Goal: Task Accomplishment & Management: Manage account settings

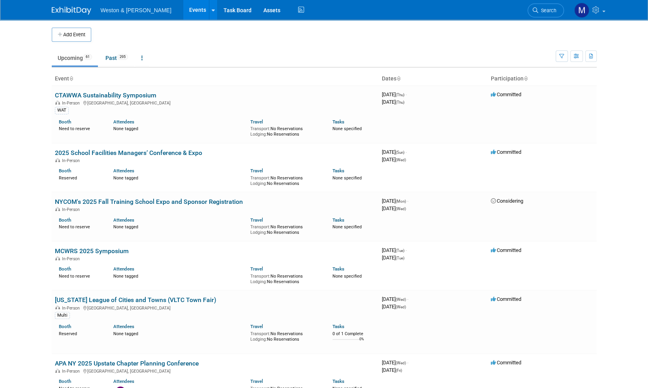
click at [66, 11] on img at bounding box center [71, 11] width 39 height 8
click at [545, 11] on span "Search" at bounding box center [547, 10] width 18 height 6
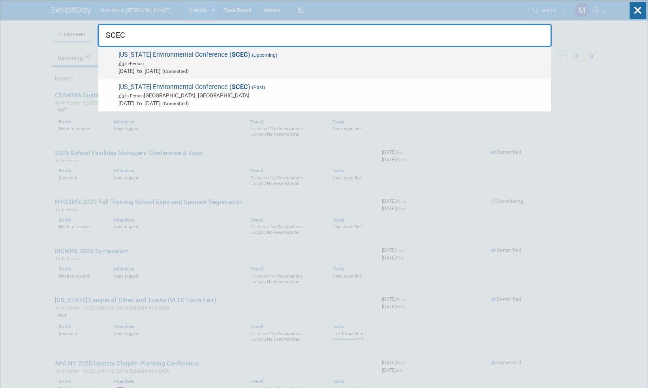
type input "SCEC"
click at [207, 55] on span "South Carolina Environmental Conference ( SCEC ) (Upcoming) In-Person Mar 15, 2…" at bounding box center [331, 63] width 431 height 24
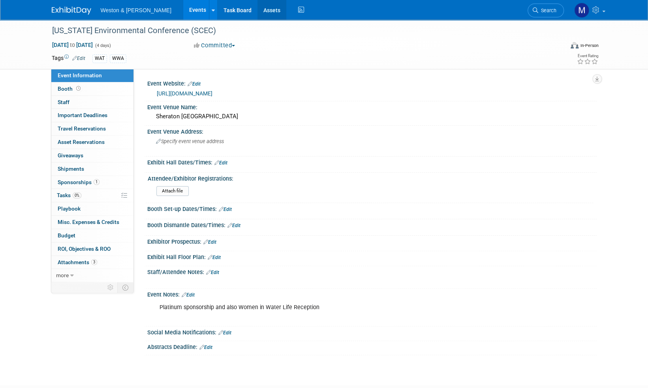
click at [257, 12] on link "Assets" at bounding box center [271, 10] width 29 height 20
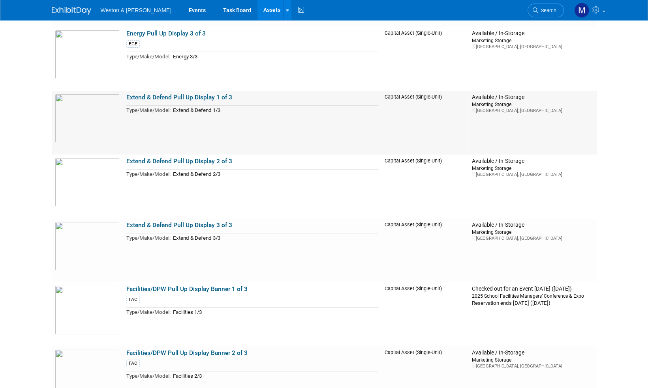
scroll to position [1657, 0]
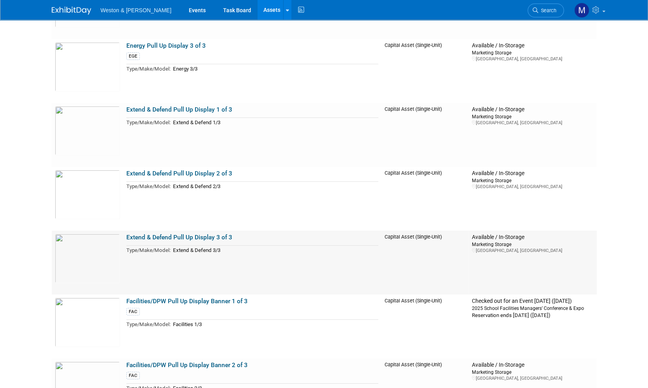
click at [188, 239] on link "Extend & Defend Pull Up Display 3 of 3" at bounding box center [179, 237] width 106 height 7
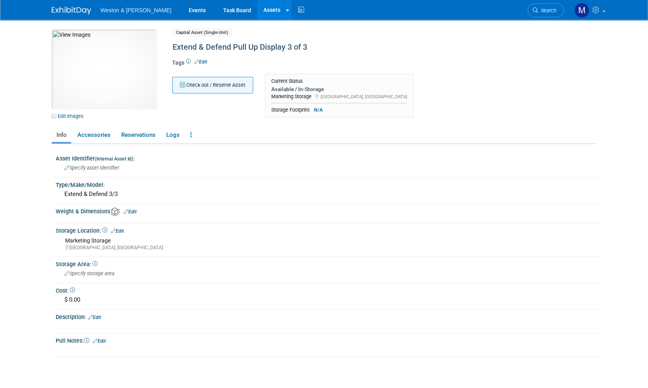
click at [218, 83] on button "Check out / Reserve Asset" at bounding box center [212, 85] width 81 height 17
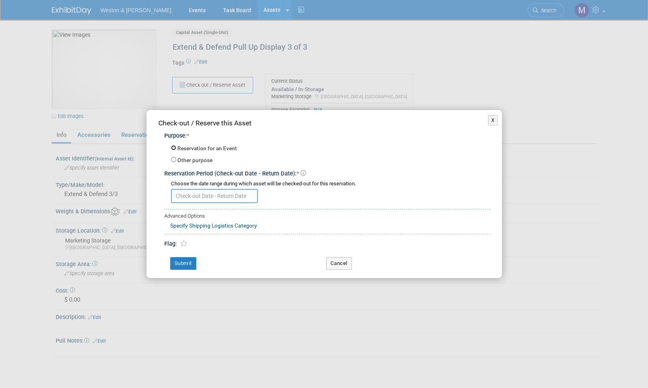
click at [173, 148] on input "Reservation for an Event" at bounding box center [173, 147] width 5 height 5
radio input "true"
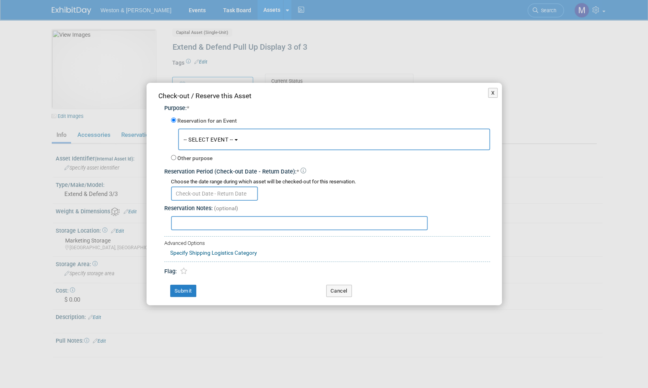
click at [579, 323] on div "X Check-out / Reserve this Asset Purpose: * Reservation for an Event -- SELECT …" at bounding box center [324, 194] width 648 height 388
click at [234, 139] on button "-- SELECT EVENT --" at bounding box center [334, 140] width 312 height 22
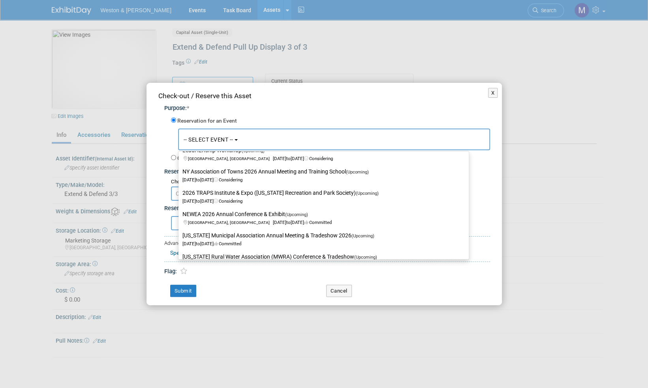
scroll to position [197, 0]
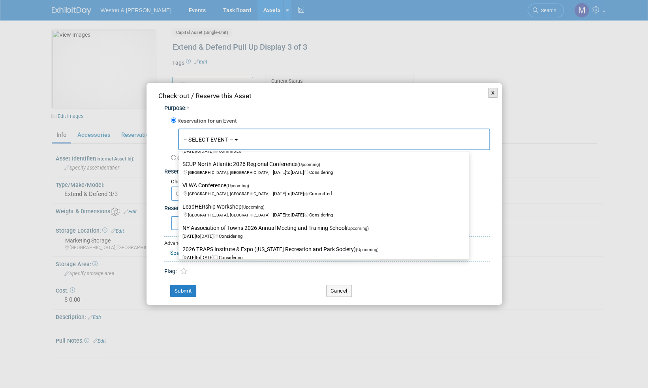
click at [495, 92] on button "X" at bounding box center [493, 93] width 10 height 10
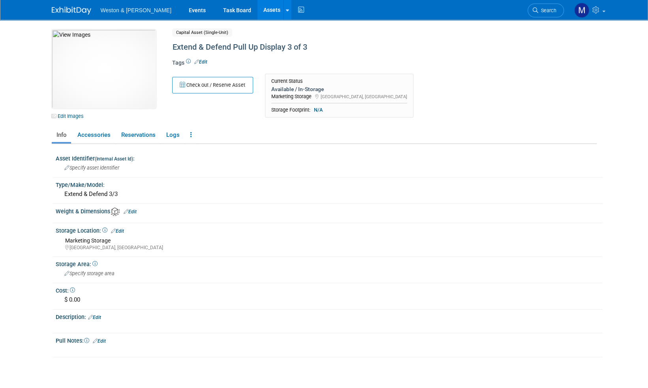
click at [71, 12] on img at bounding box center [71, 11] width 39 height 8
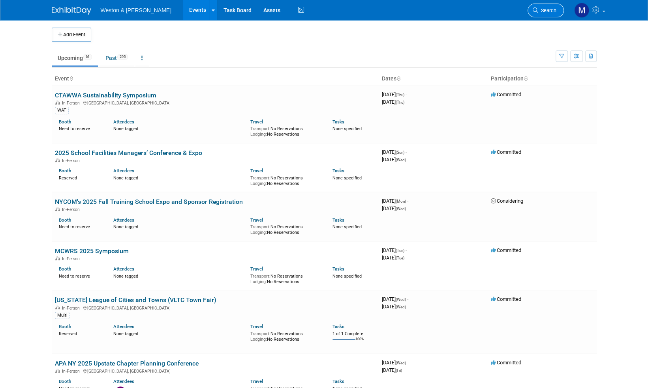
click at [553, 8] on span "Search" at bounding box center [547, 10] width 18 height 6
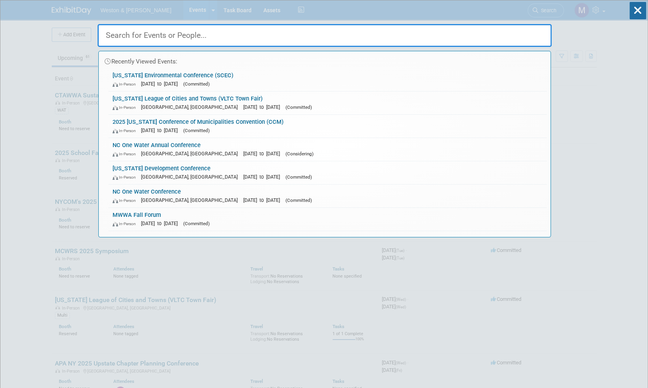
click at [130, 35] on input "text" at bounding box center [324, 35] width 454 height 23
paste input "2025 Operator Conference"
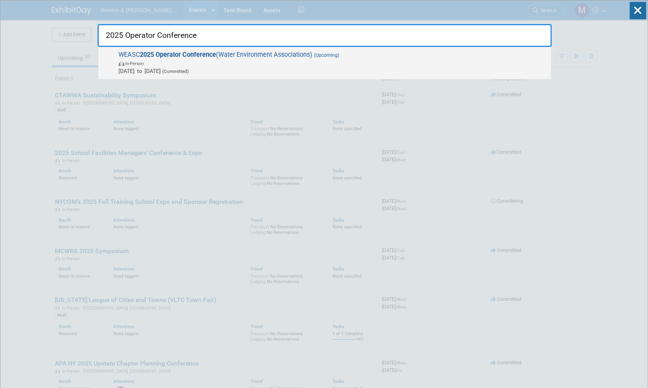
type input "2025 Operator Conference"
click at [208, 54] on strong "2025 Operator Conference" at bounding box center [178, 54] width 76 height 7
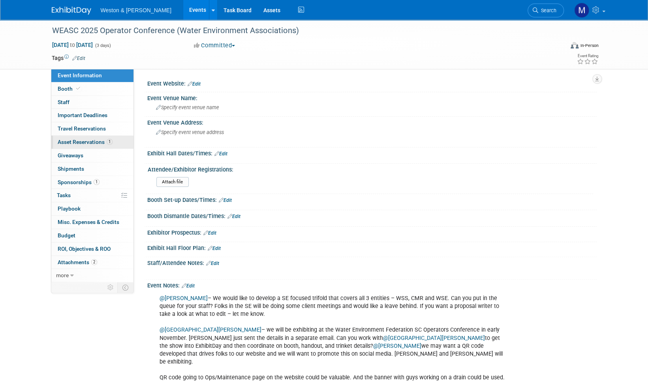
click at [92, 142] on span "Asset Reservations 1" at bounding box center [85, 142] width 55 height 6
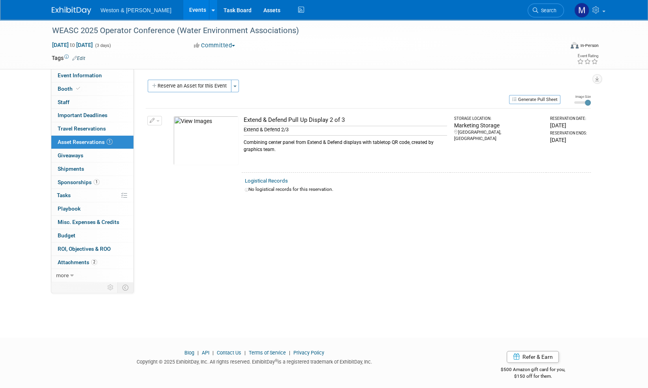
click at [157, 120] on span "button" at bounding box center [157, 121] width 3 height 2
click at [169, 158] on span "Cancel Reservation" at bounding box center [188, 158] width 51 height 6
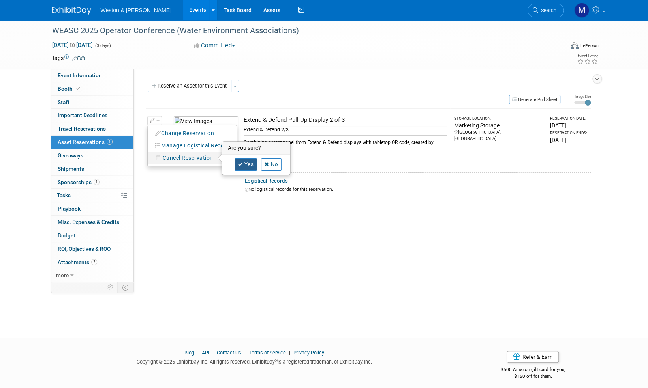
click at [249, 164] on link "Yes" at bounding box center [245, 164] width 23 height 13
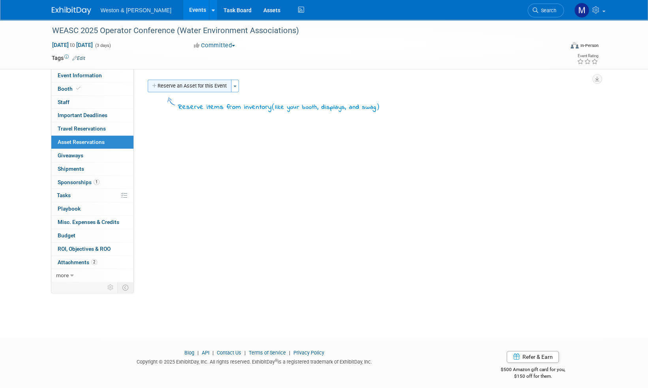
click at [189, 86] on button "Reserve an Asset for this Event" at bounding box center [190, 86] width 84 height 13
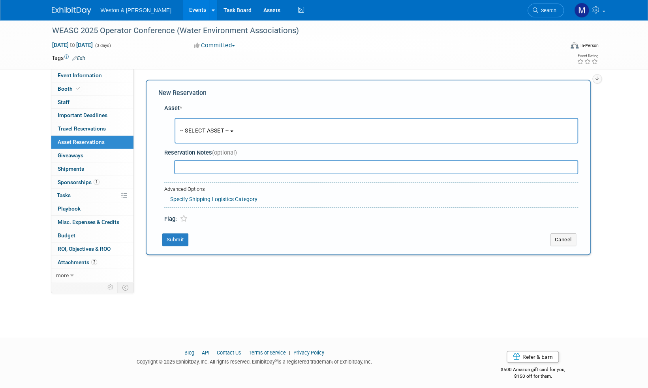
scroll to position [5, 0]
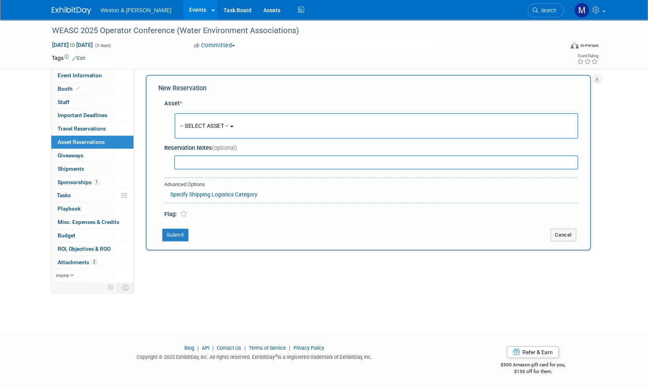
click at [225, 128] on span "-- SELECT ASSET --" at bounding box center [204, 126] width 49 height 6
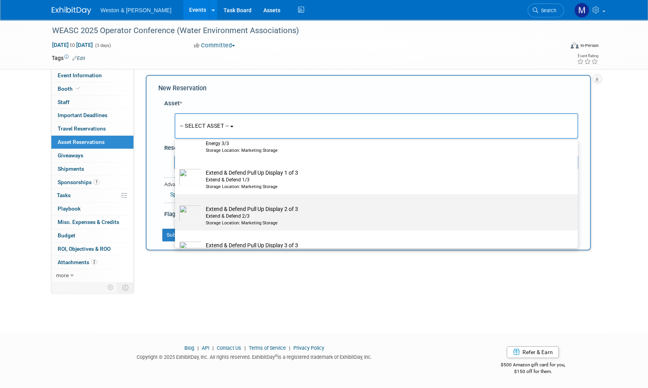
scroll to position [1105, 0]
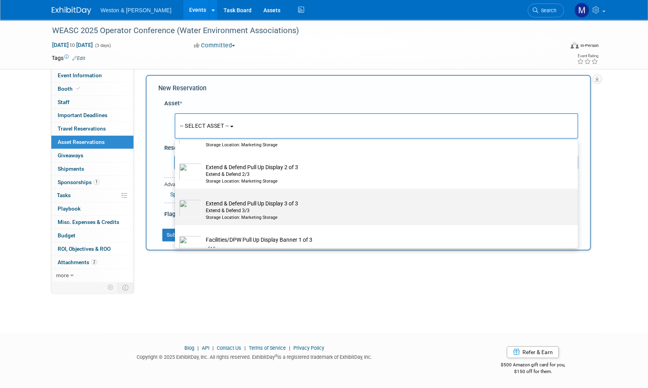
click at [223, 210] on div "Extend & Defend 3/3" at bounding box center [384, 210] width 356 height 7
click at [176, 198] on input "Extend & Defend Pull Up Display 3 of 3 Extend & Defend 3/3 Storage Location: Ma…" at bounding box center [173, 195] width 5 height 5
select select "10716280"
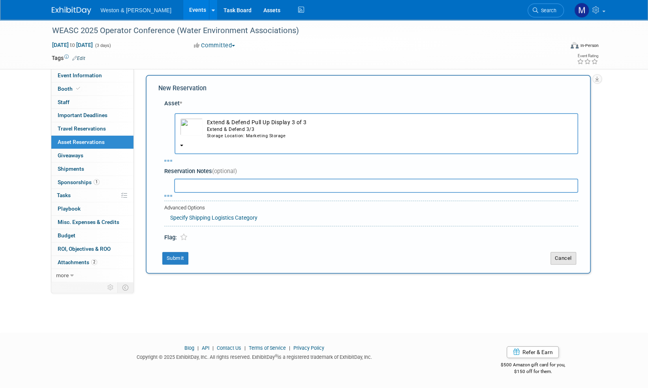
click at [570, 257] on button "Cancel" at bounding box center [563, 258] width 26 height 13
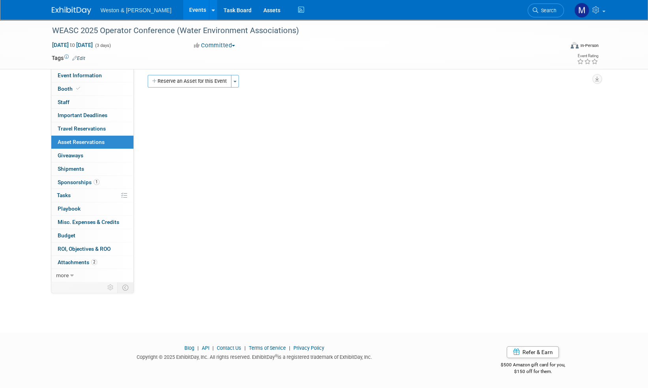
scroll to position [0, 0]
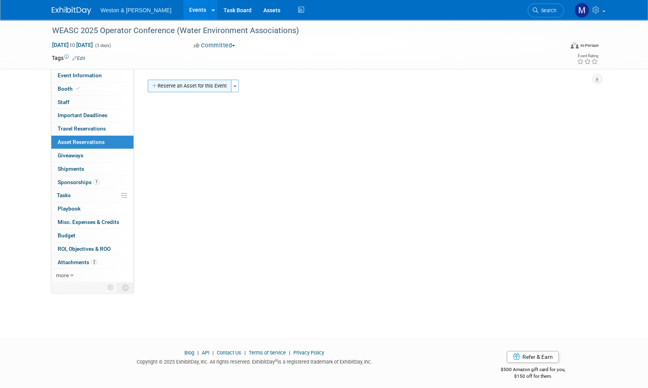
click at [209, 87] on button "Reserve an Asset for this Event" at bounding box center [190, 86] width 84 height 13
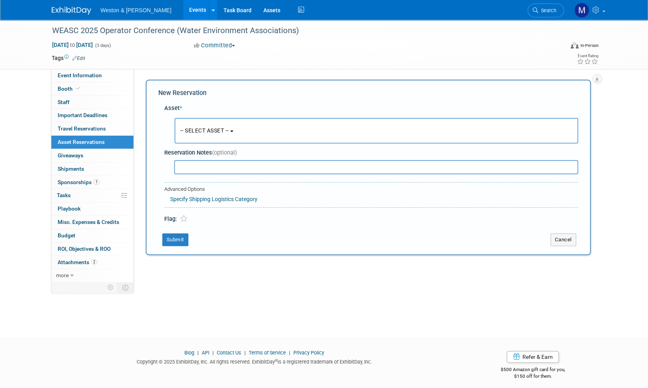
scroll to position [5, 0]
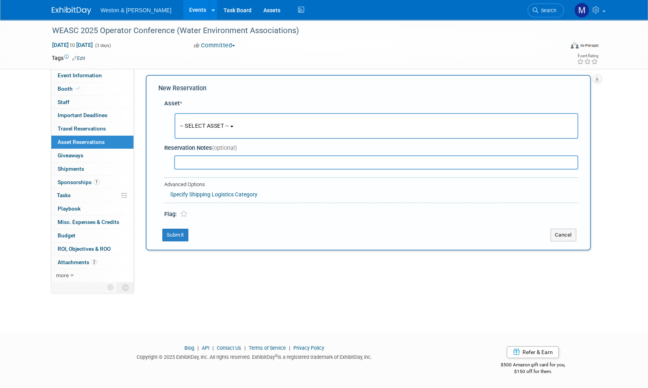
click at [223, 128] on span "-- SELECT ASSET --" at bounding box center [204, 126] width 49 height 6
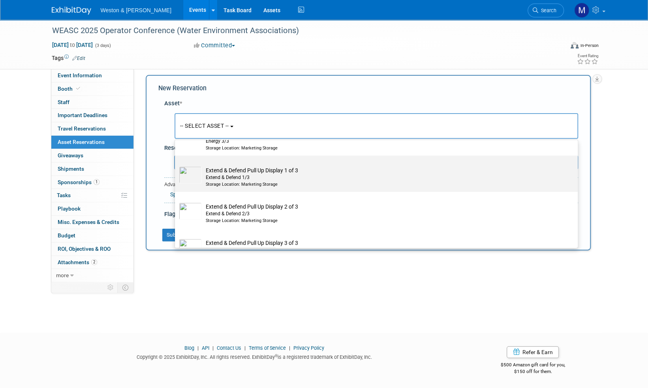
scroll to position [1105, 0]
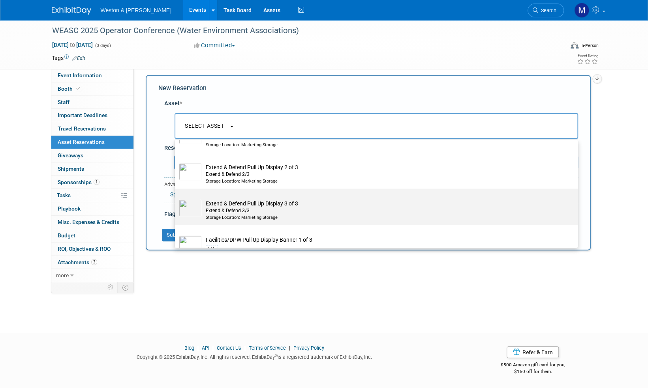
click at [237, 208] on div "Extend & Defend 3/3" at bounding box center [384, 210] width 356 height 7
click at [176, 198] on input "Extend & Defend Pull Up Display 3 of 3 Extend & Defend 3/3 Storage Location: Ma…" at bounding box center [173, 195] width 5 height 5
select select "10716280"
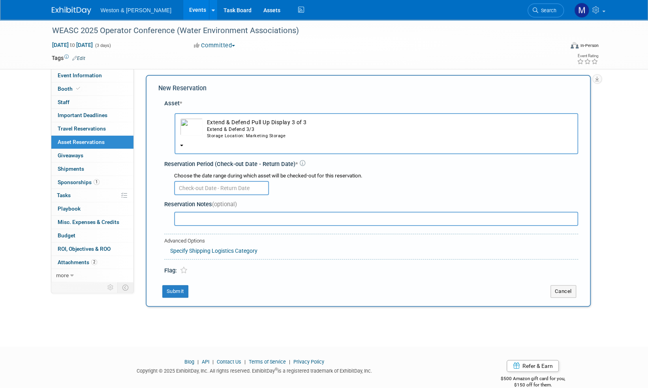
click at [220, 192] on input "text" at bounding box center [221, 188] width 95 height 14
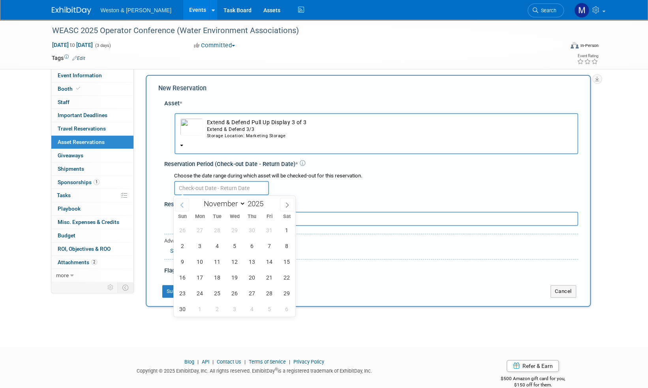
click at [182, 204] on icon at bounding box center [182, 205] width 6 height 6
select select "9"
click at [252, 230] on span "2" at bounding box center [251, 230] width 15 height 15
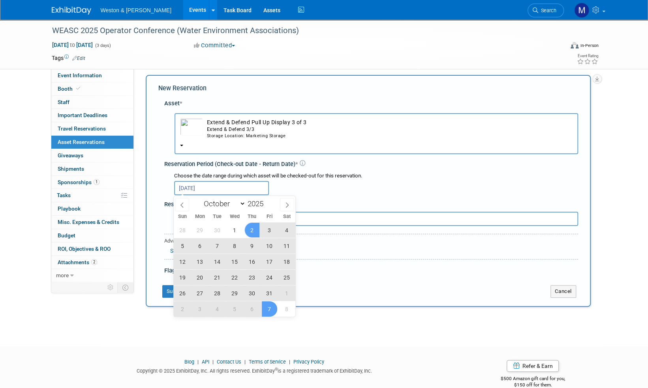
click at [271, 313] on span "7" at bounding box center [269, 308] width 15 height 15
type input "[DATE] to [DATE]"
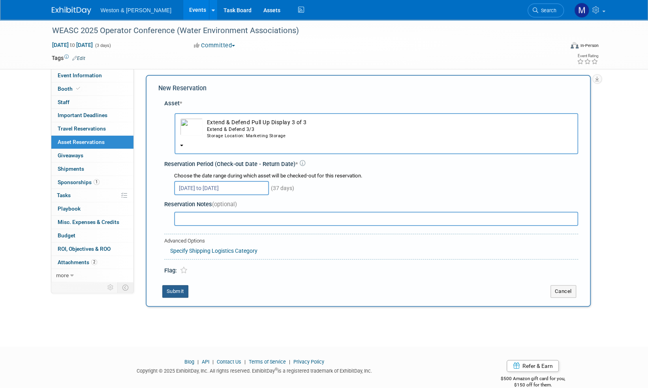
click at [178, 290] on button "Submit" at bounding box center [175, 291] width 26 height 13
